Goal: Navigation & Orientation: Find specific page/section

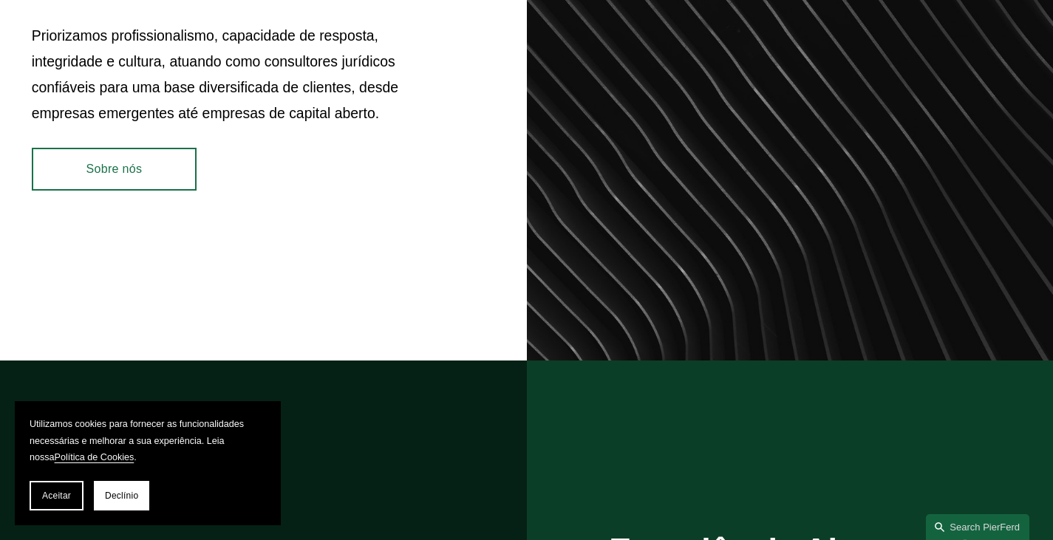
scroll to position [731, 0]
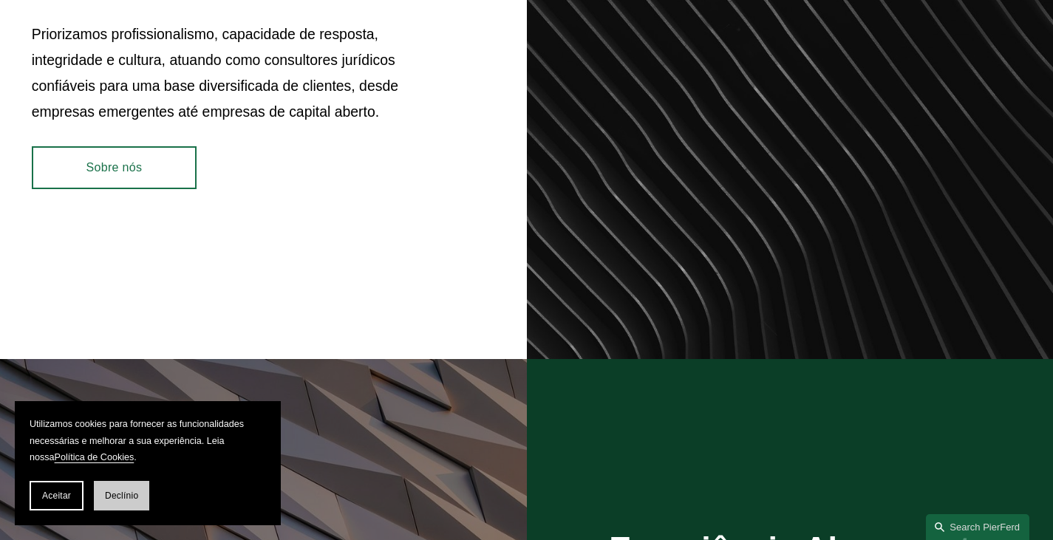
click at [111, 499] on font "Declínio" at bounding box center [121, 496] width 33 height 10
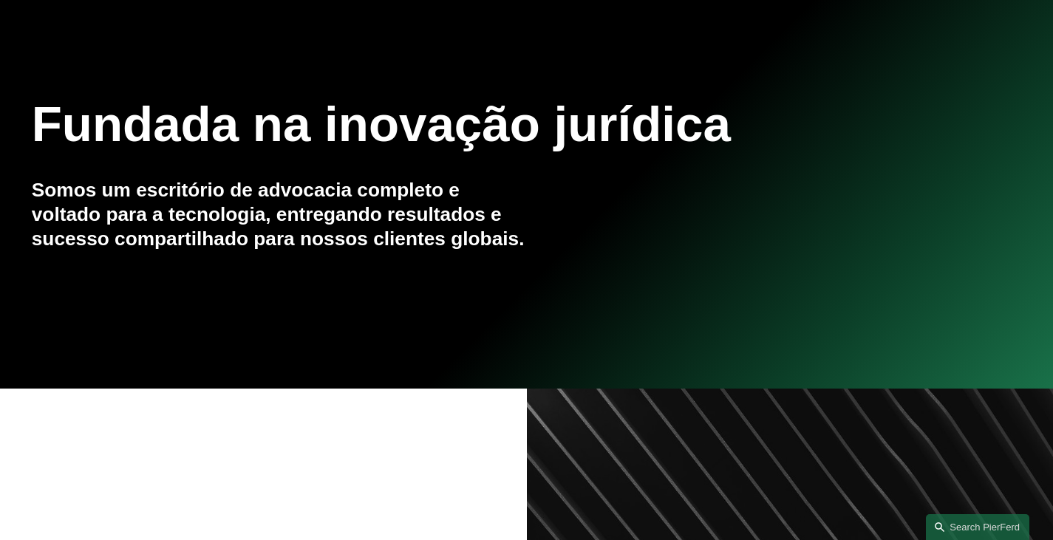
scroll to position [0, 0]
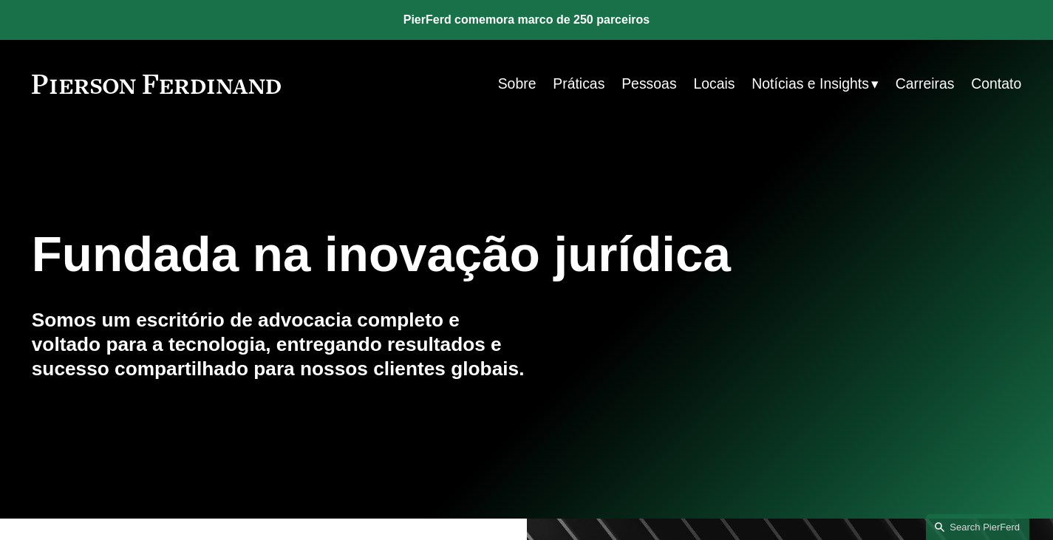
click at [520, 82] on font "Sobre" at bounding box center [517, 83] width 38 height 16
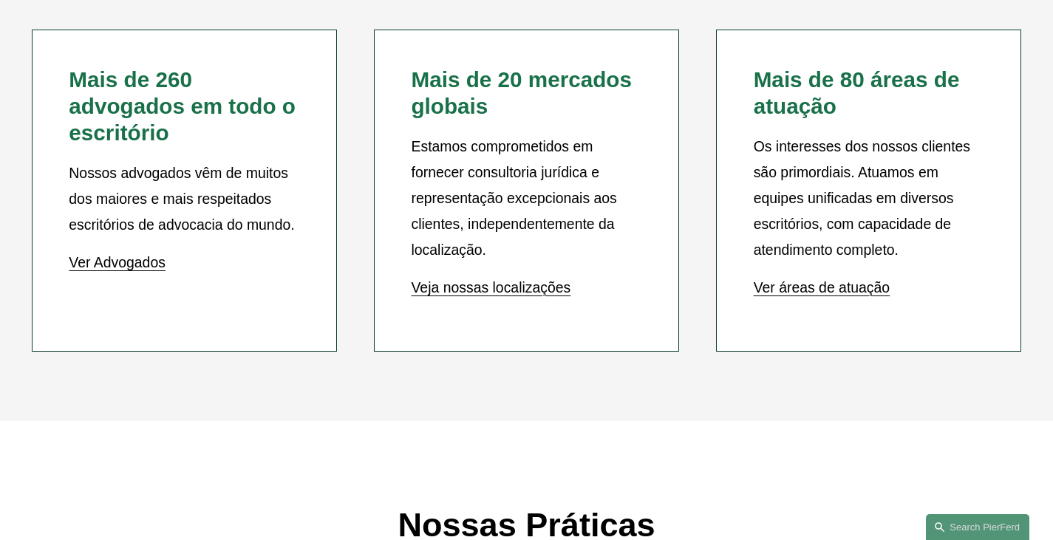
scroll to position [1508, 0]
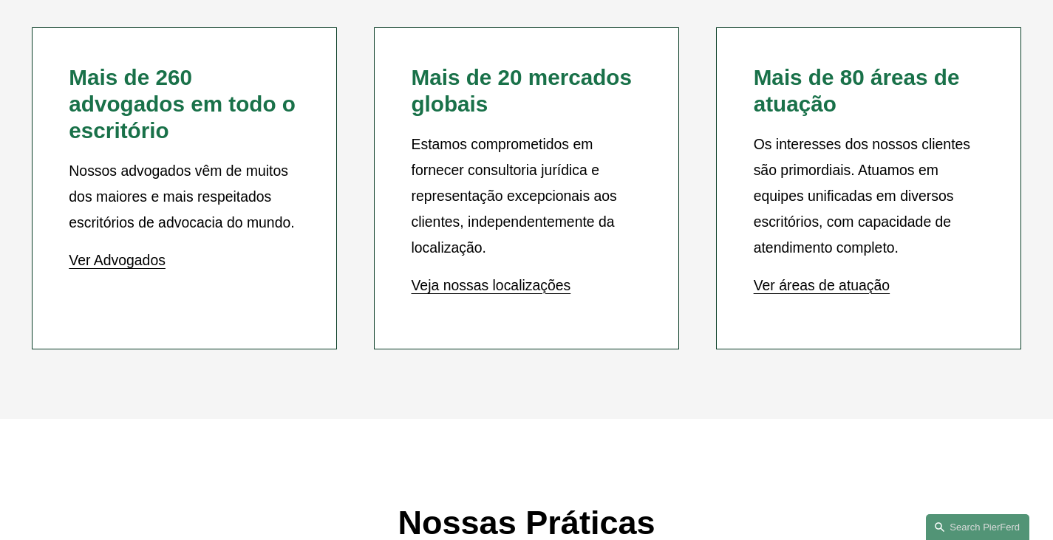
click at [428, 293] on font "Veja nossas localizações" at bounding box center [491, 285] width 160 height 16
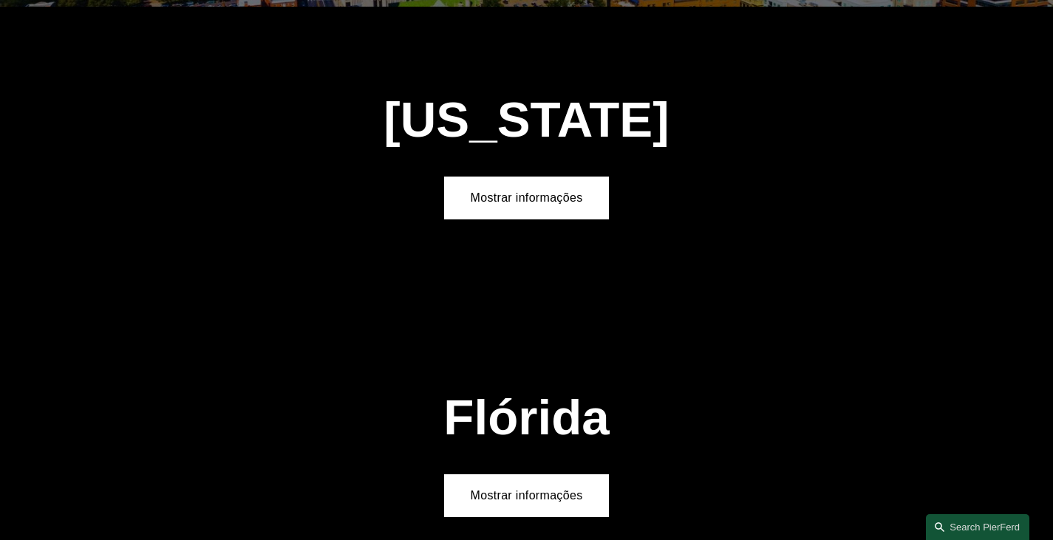
scroll to position [1042, 0]
